Goal: Navigation & Orientation: Find specific page/section

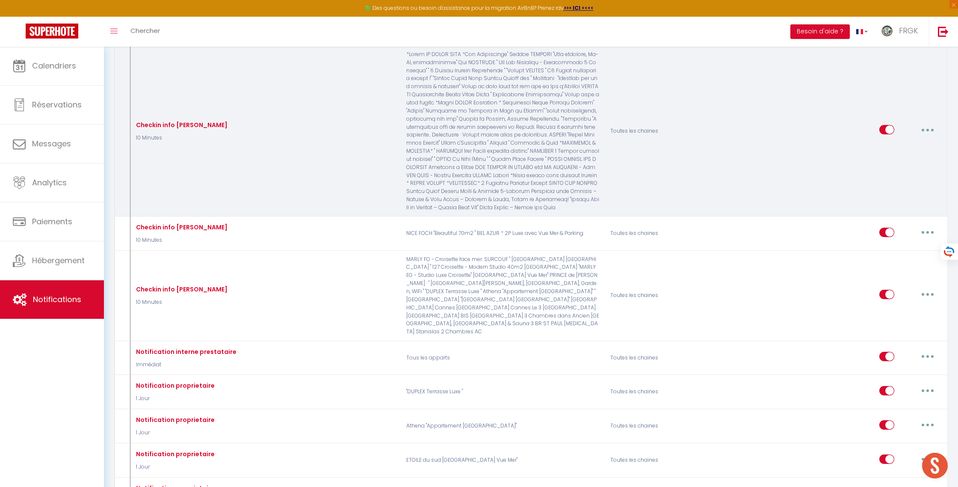
scroll to position [331, 0]
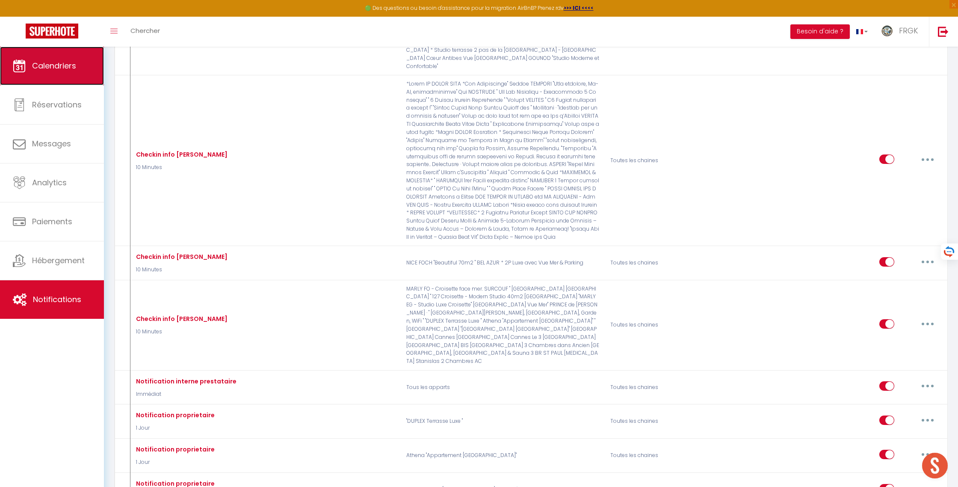
click at [40, 68] on span "Calendriers" at bounding box center [54, 65] width 44 height 11
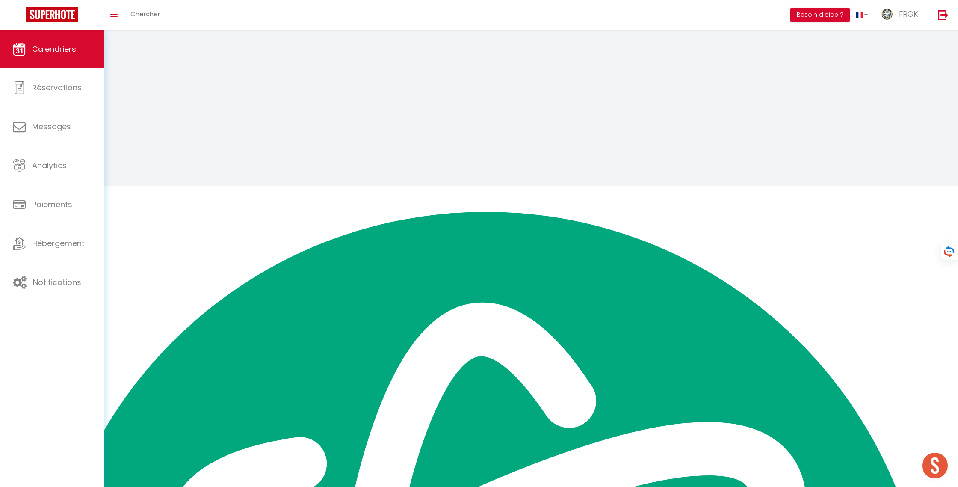
scroll to position [0, 0]
